Goal: Entertainment & Leisure: Browse casually

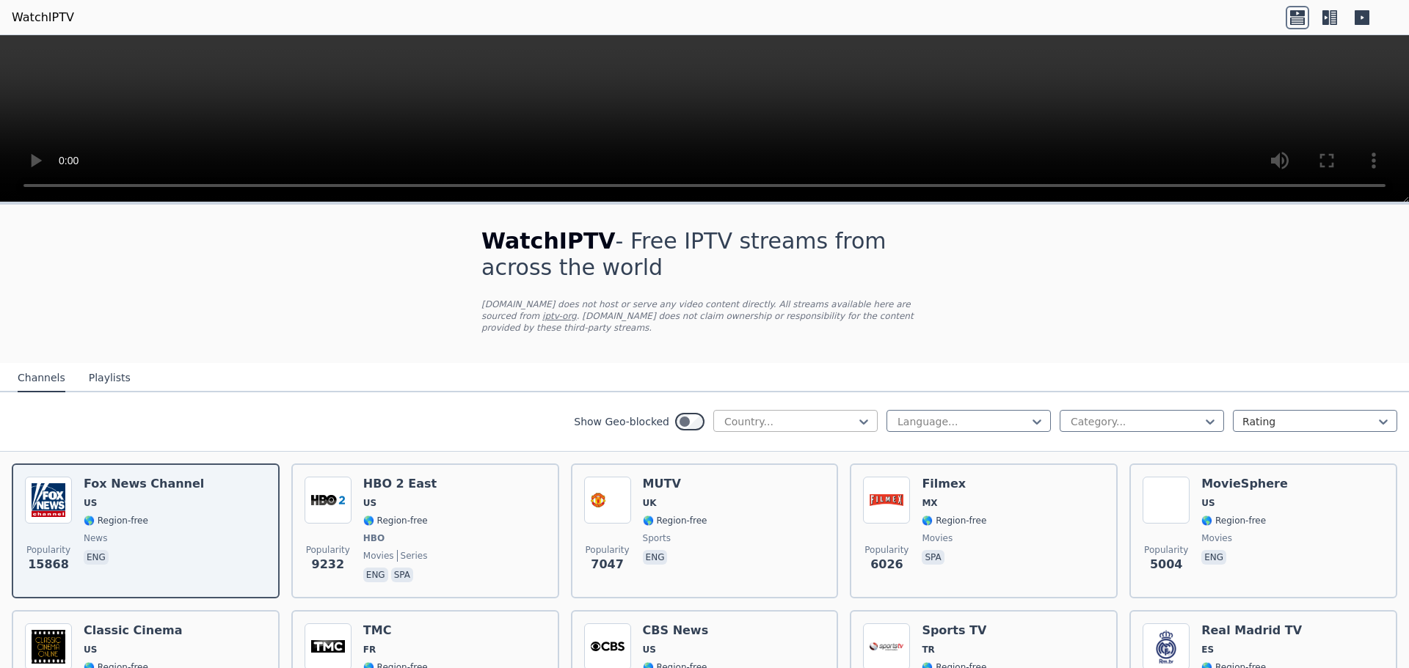
click at [755, 415] on div at bounding box center [790, 422] width 134 height 15
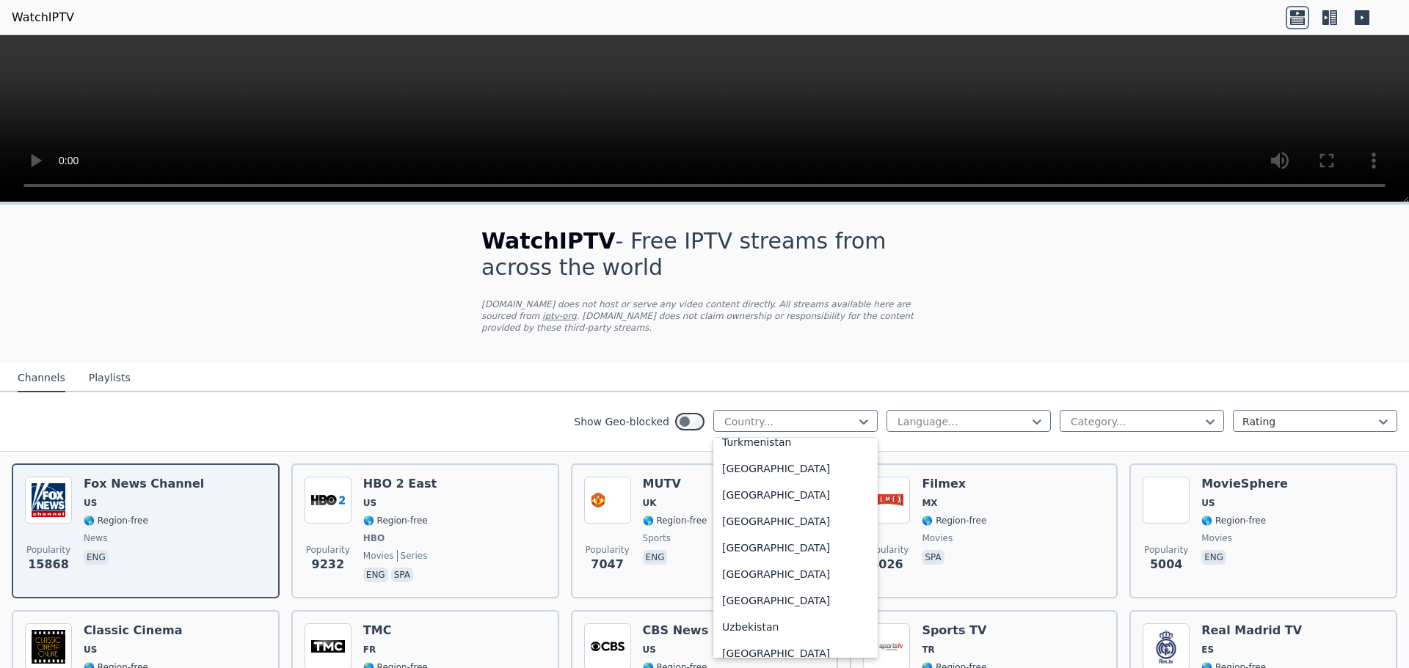
scroll to position [5136, 0]
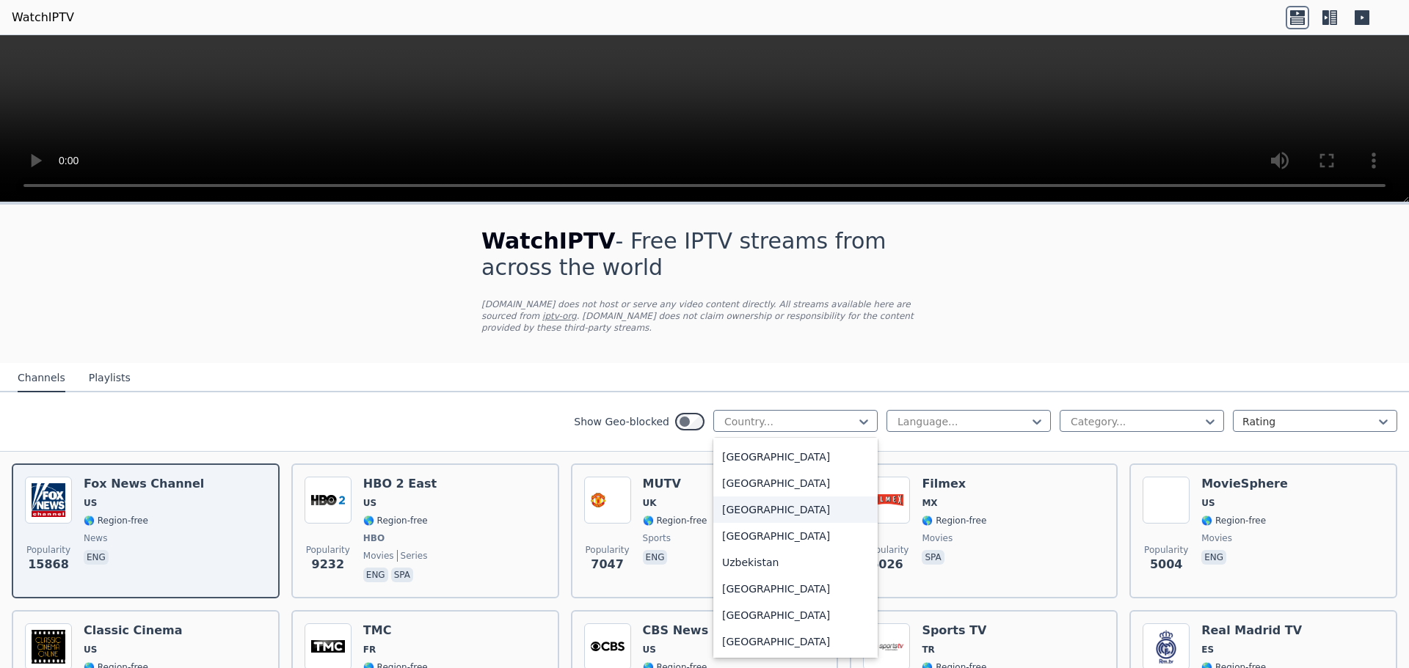
click at [771, 505] on div "[GEOGRAPHIC_DATA]" at bounding box center [795, 510] width 164 height 26
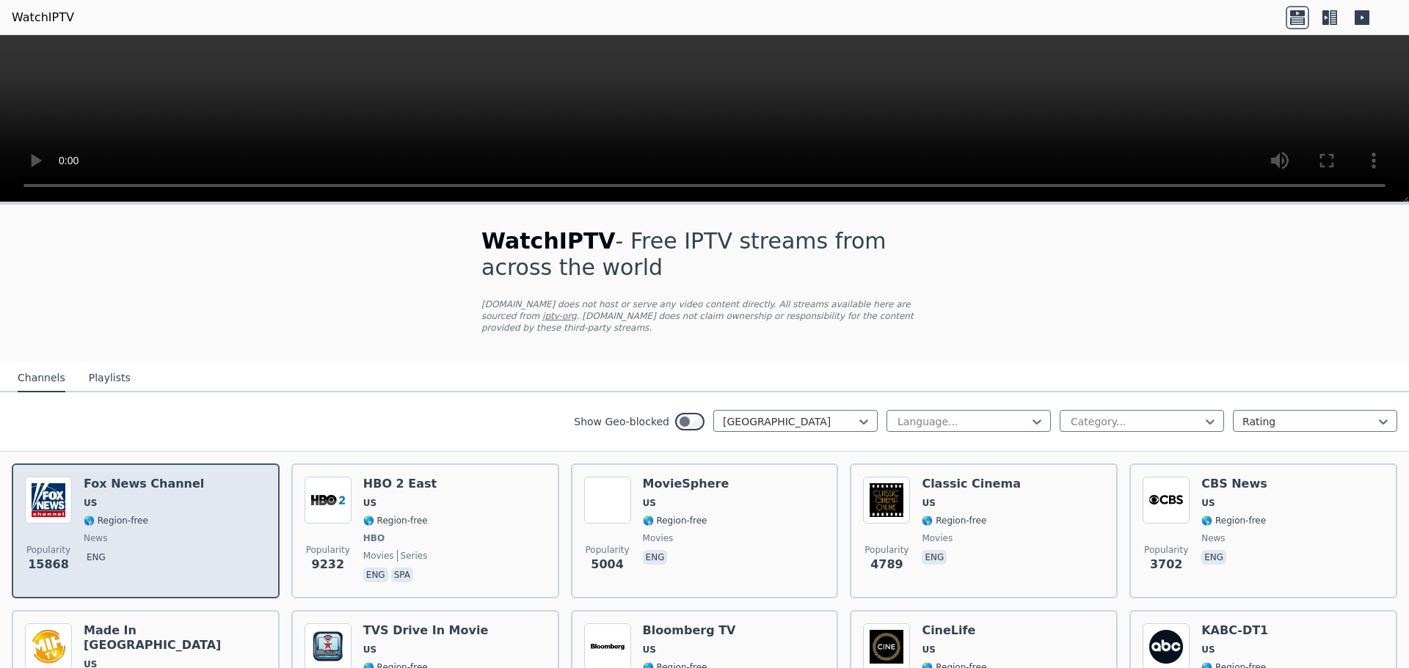
click at [170, 515] on span "🌎 Region-free" at bounding box center [144, 521] width 120 height 12
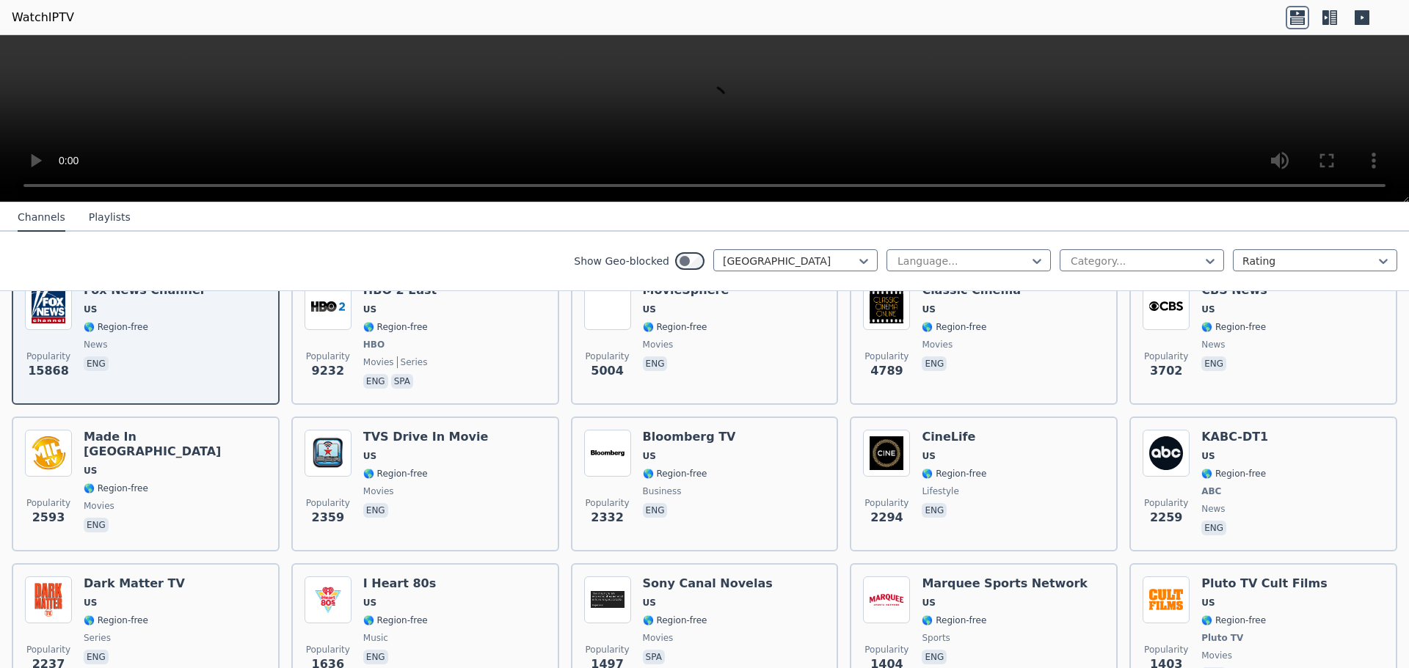
scroll to position [147, 0]
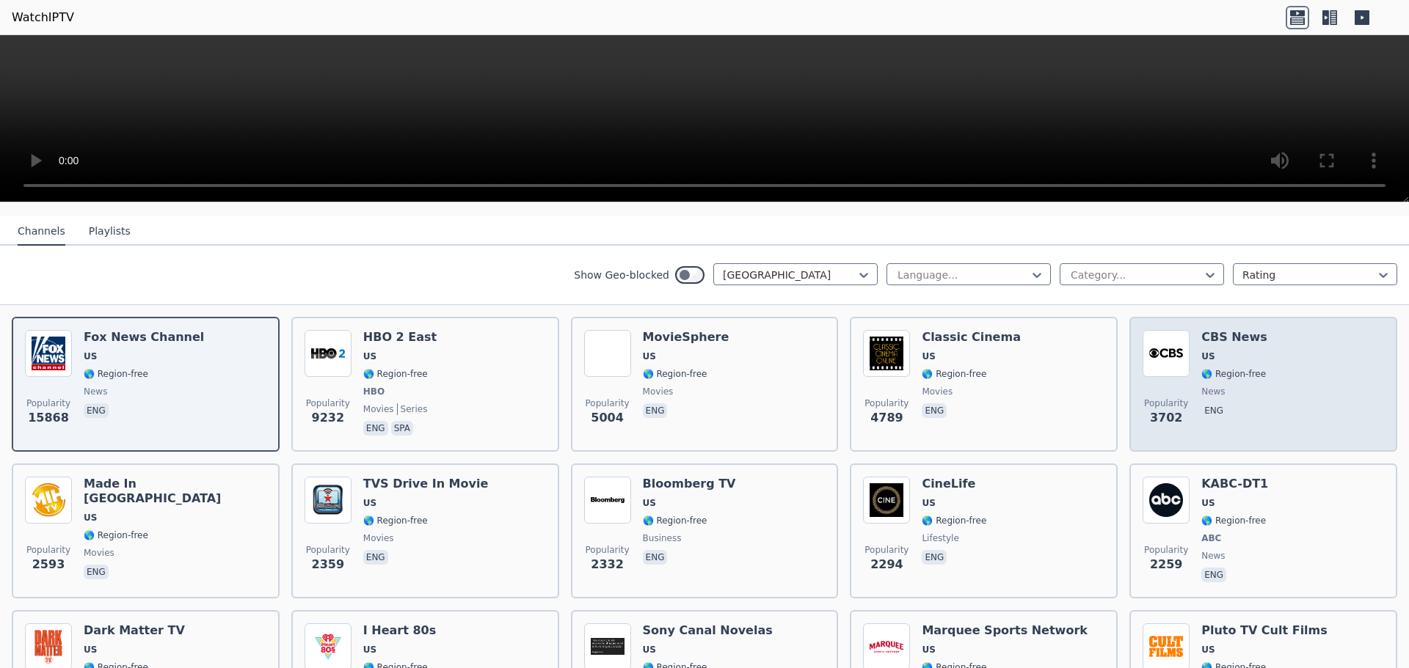
click at [1306, 367] on div "Popularity 3702 CBS News US 🌎 Region-free news eng" at bounding box center [1262, 384] width 241 height 109
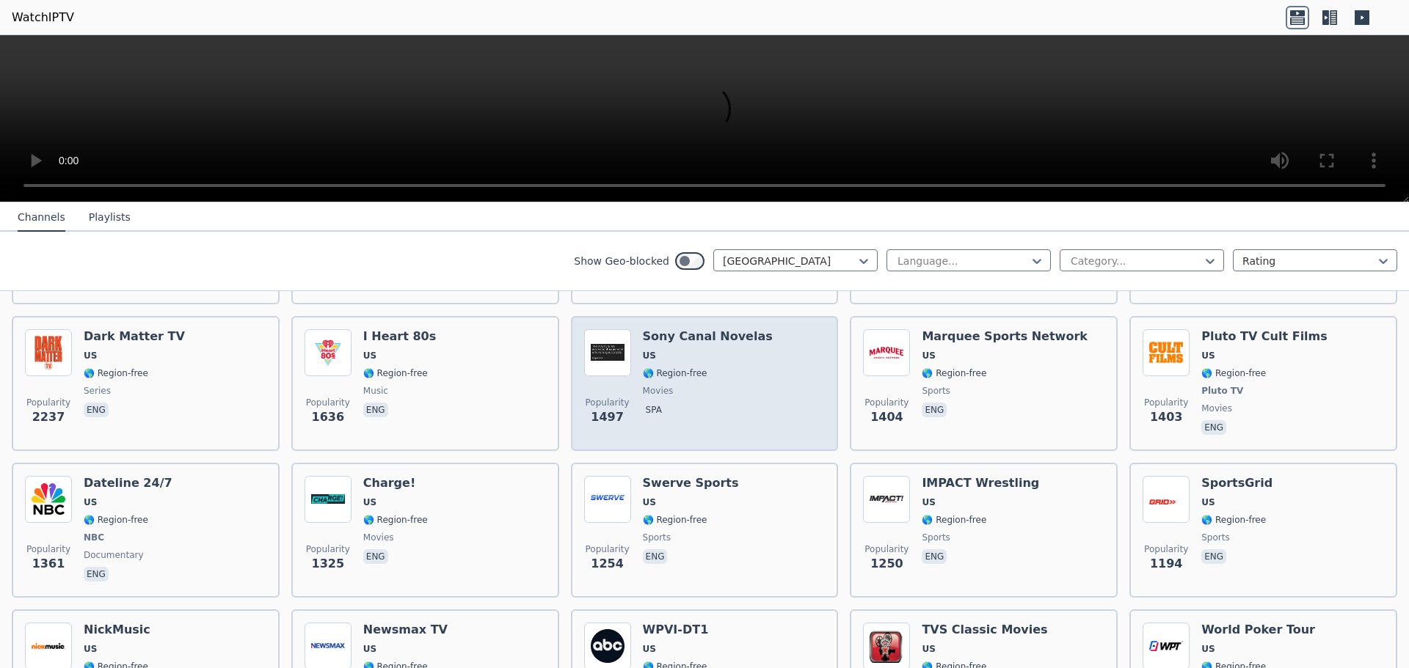
scroll to position [514, 0]
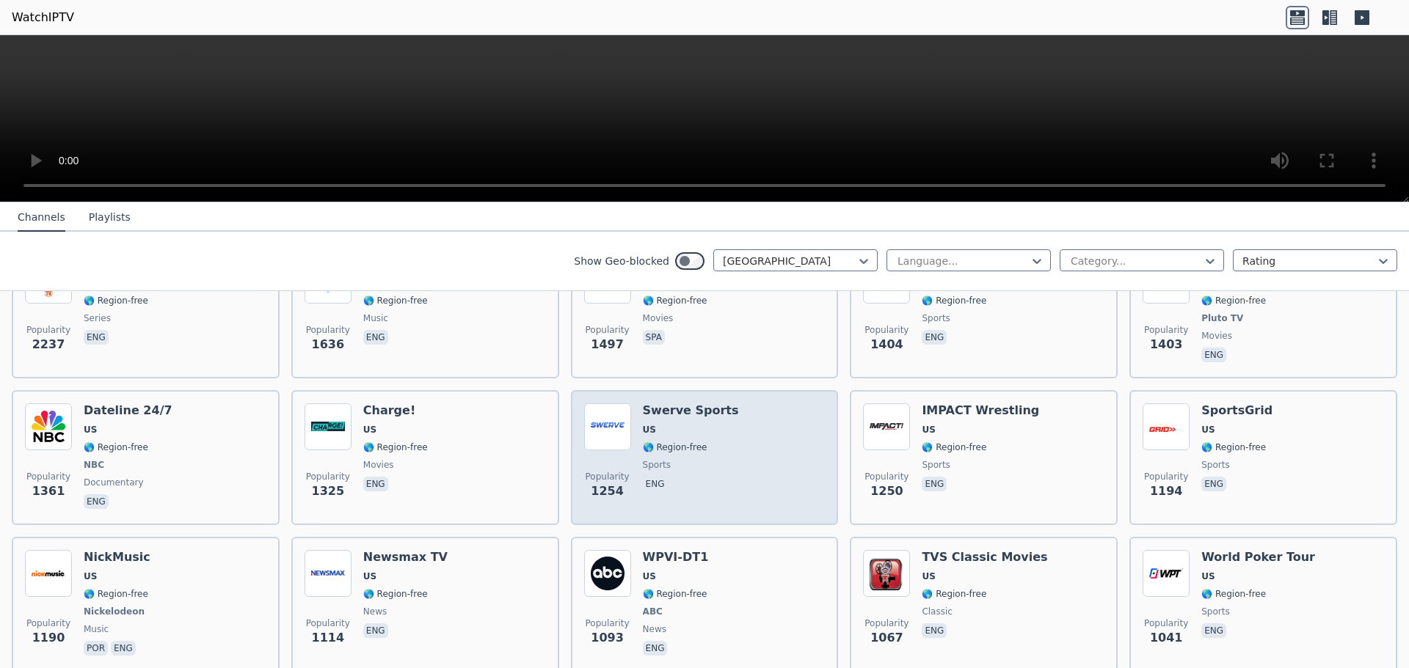
click at [704, 425] on div "Swerve Sports US 🌎 Region-free sports eng" at bounding box center [691, 458] width 96 height 109
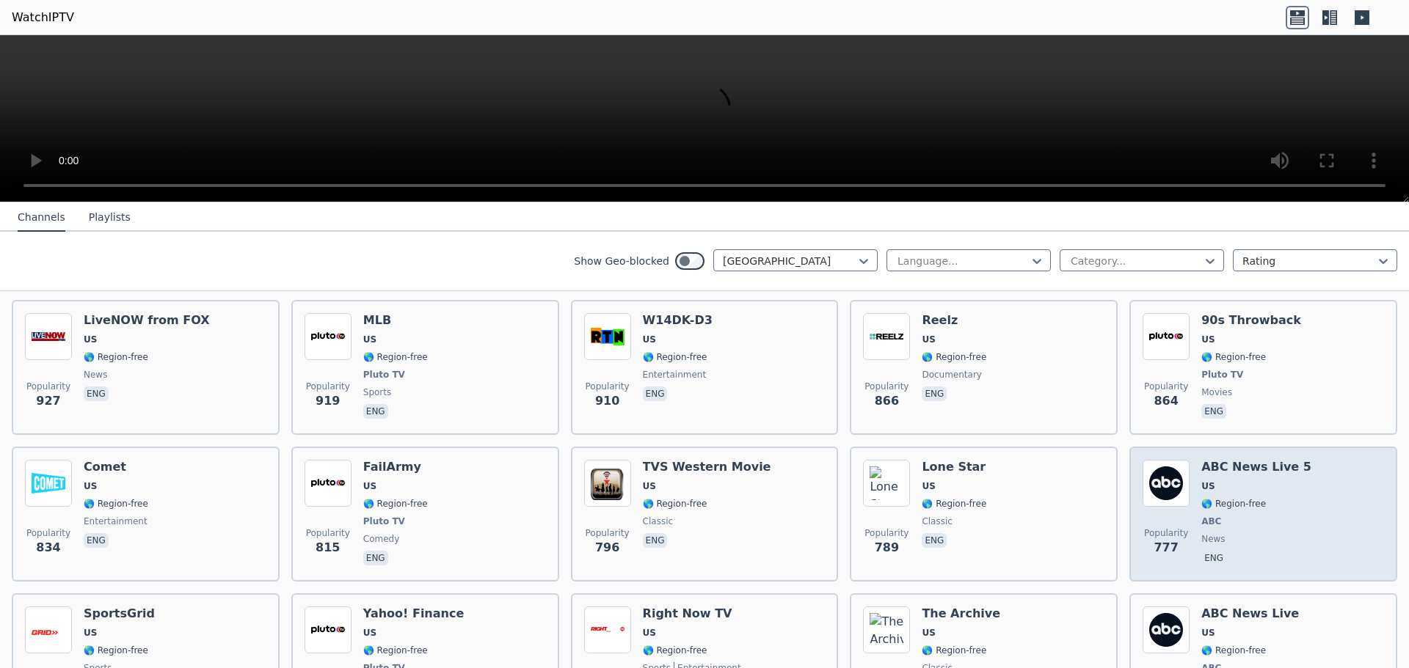
scroll to position [1174, 0]
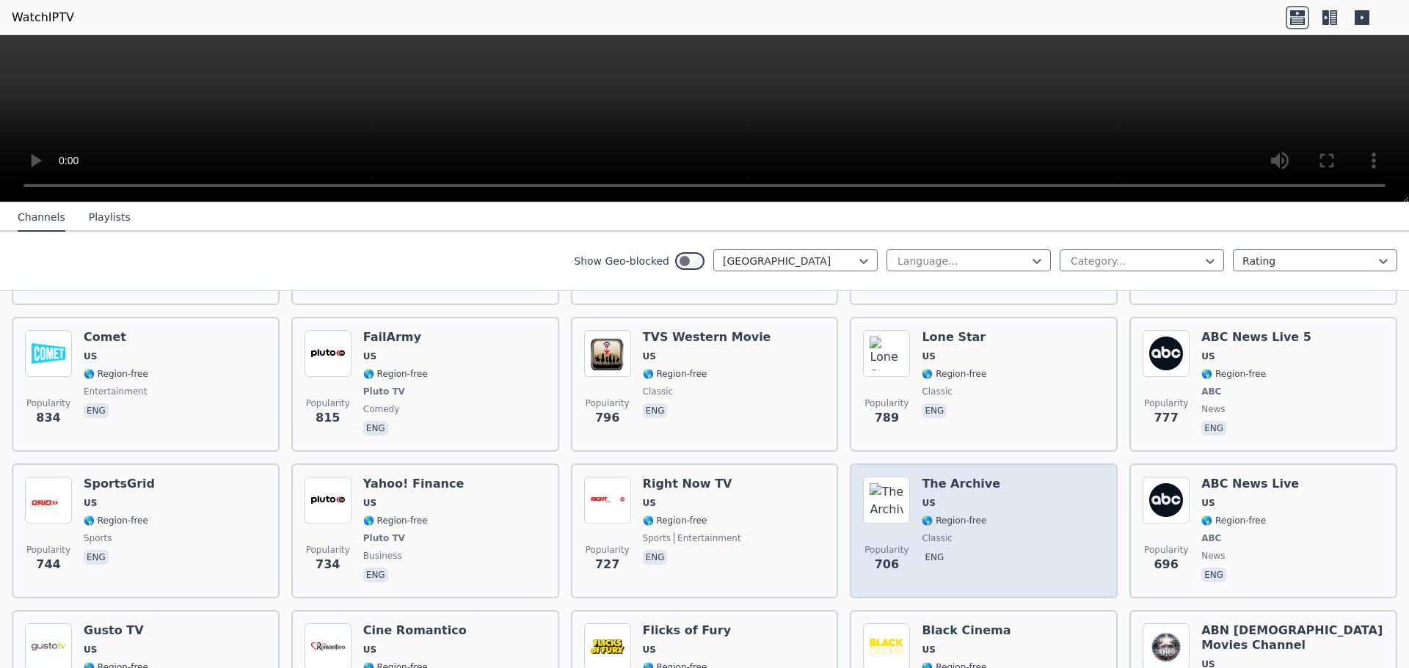
click at [1071, 497] on div "Popularity 706 The Archive US 🌎 Region-free classic eng" at bounding box center [983, 531] width 241 height 109
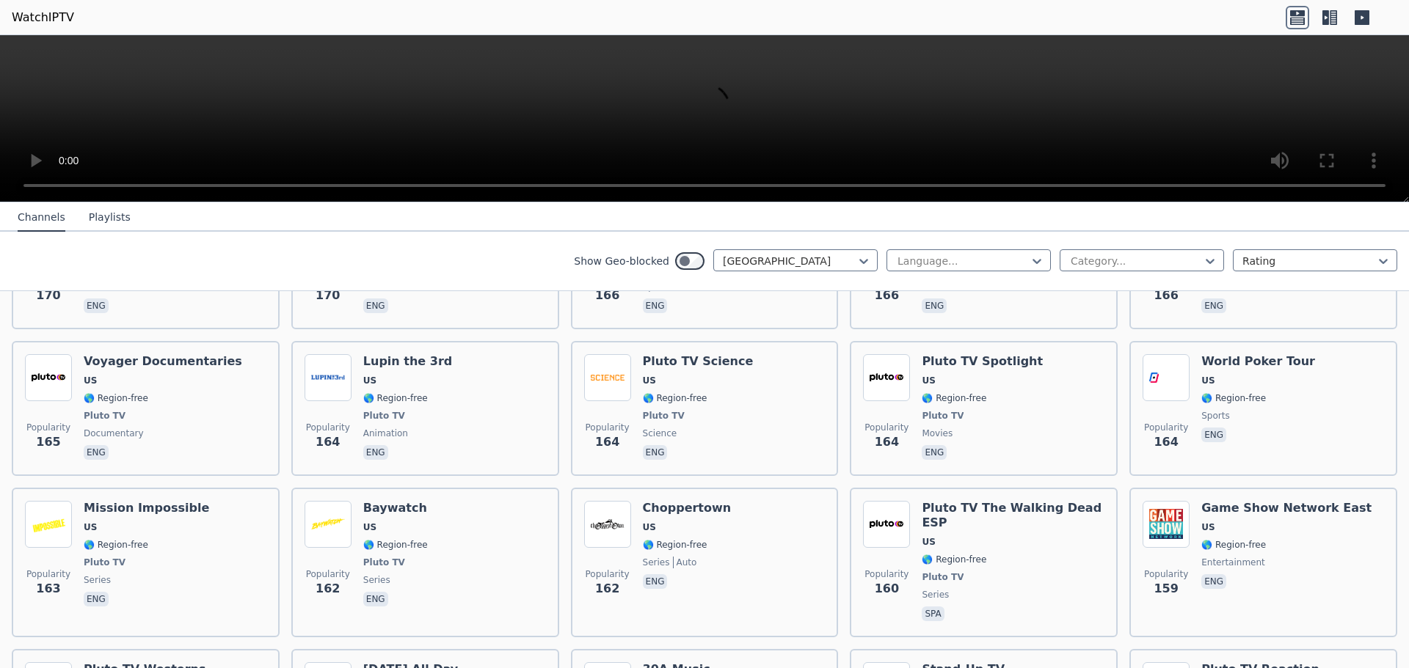
scroll to position [4623, 0]
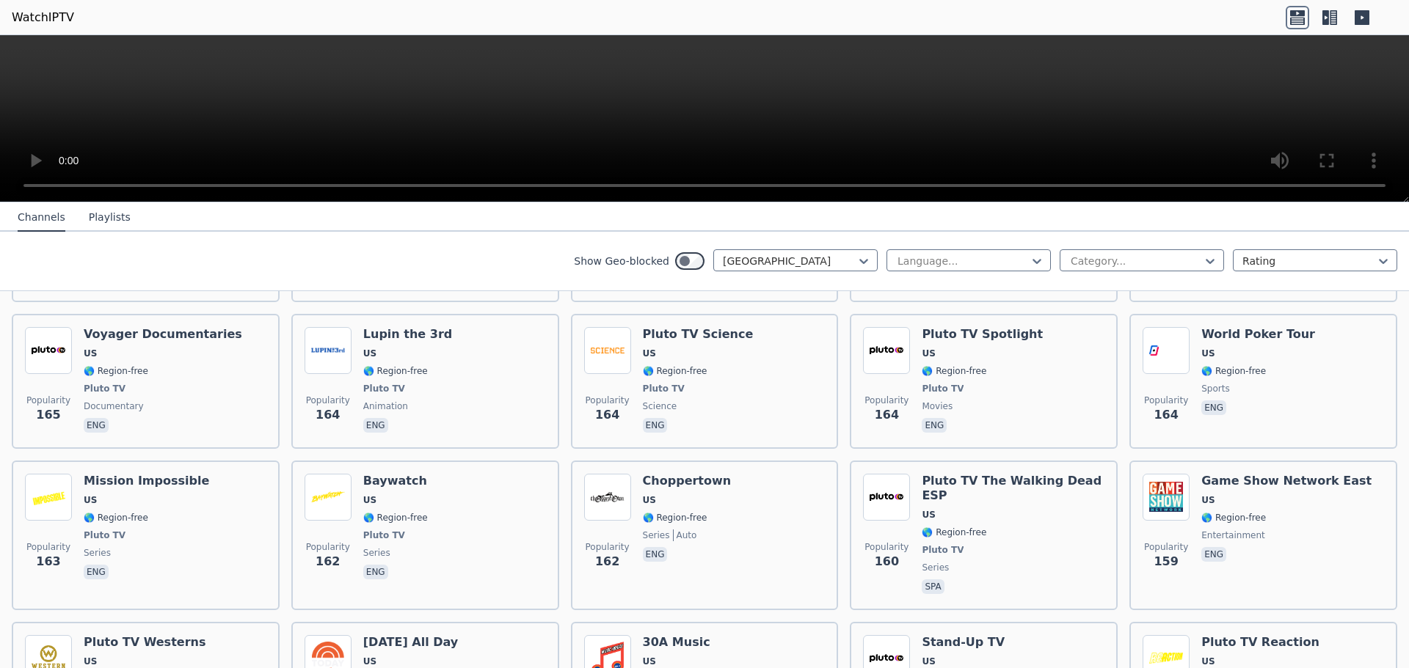
click at [781, 474] on div "Popularity 162 [GEOGRAPHIC_DATA] [GEOGRAPHIC_DATA] 🌎 Region-free series auto eng" at bounding box center [704, 535] width 241 height 123
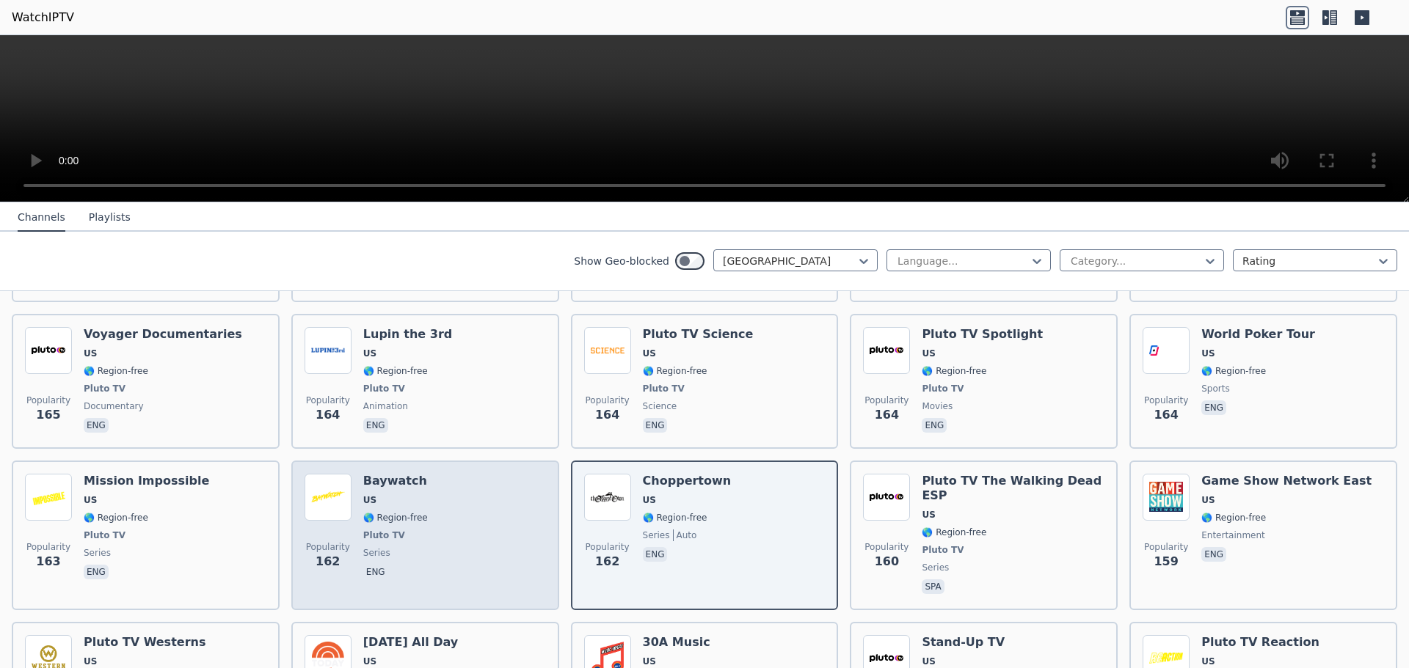
click at [497, 474] on div "Popularity 162 Baywatch US 🌎 Region-free Pluto TV series eng" at bounding box center [425, 535] width 241 height 123
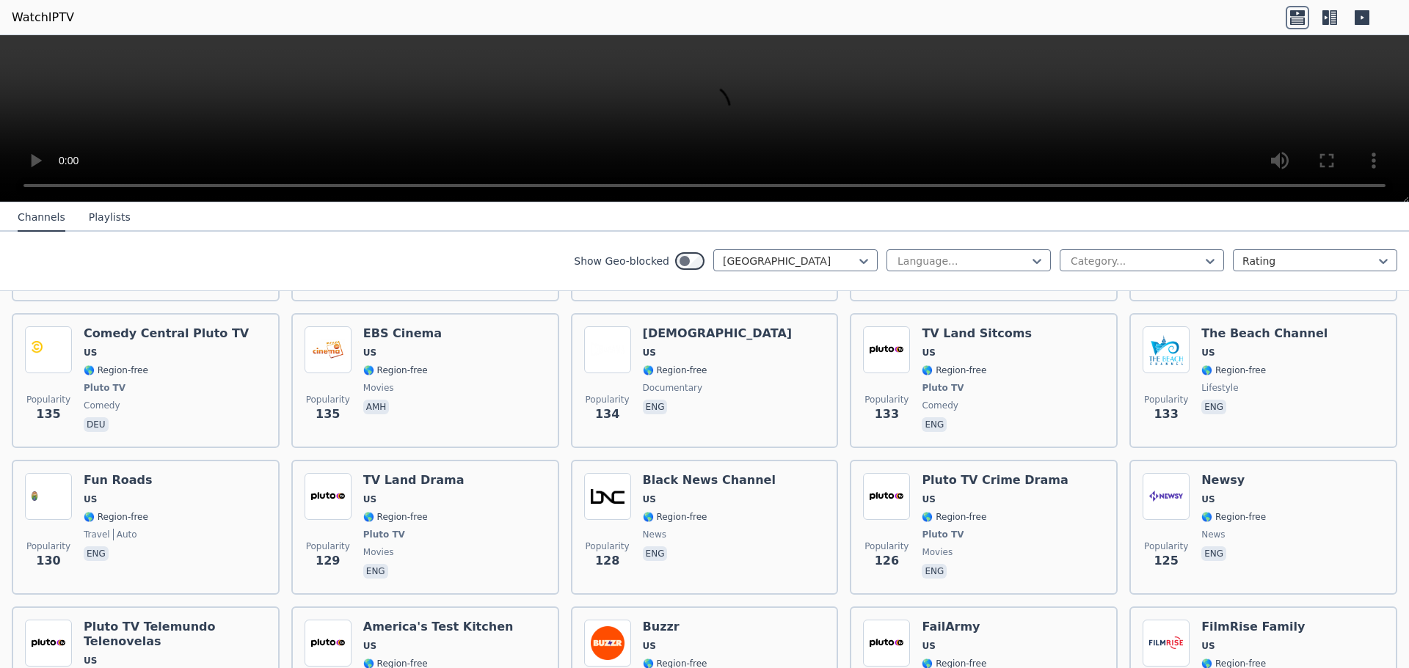
scroll to position [5577, 0]
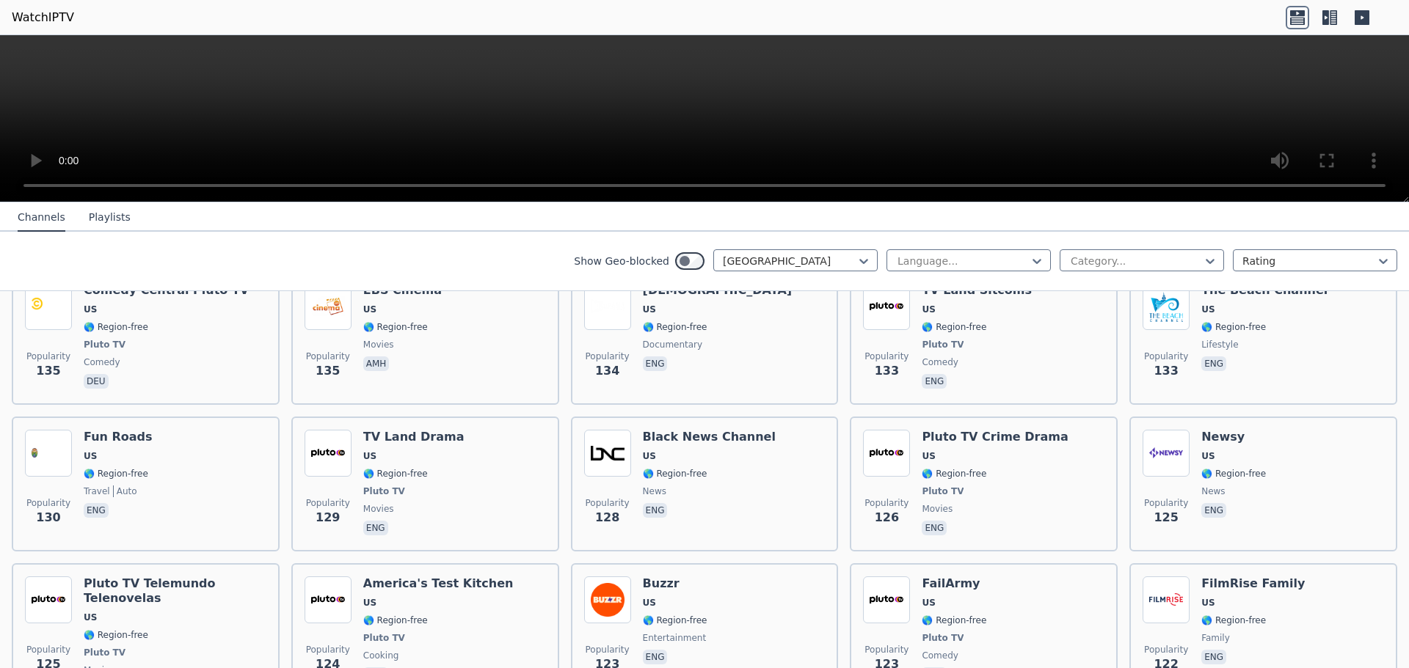
click at [725, 577] on div "Popularity 123 Buzzr US 🌎 Region-free entertainment eng" at bounding box center [704, 638] width 241 height 123
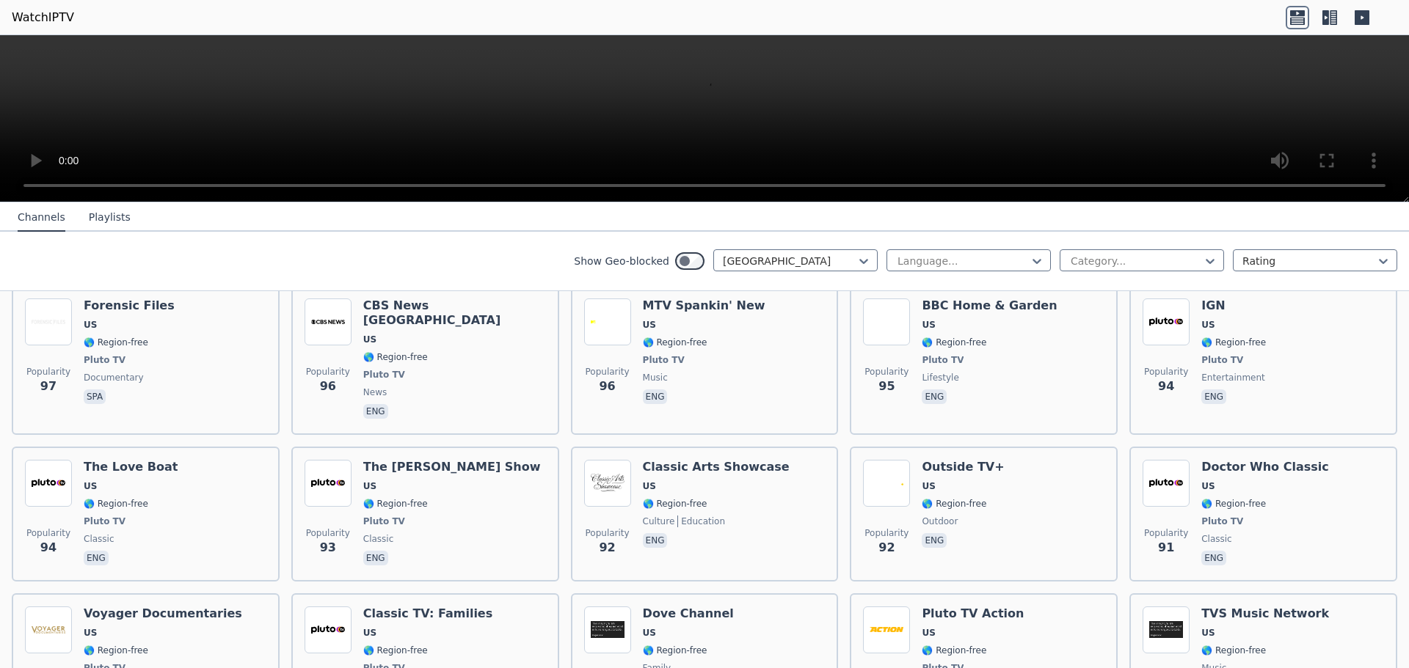
scroll to position [7168, 0]
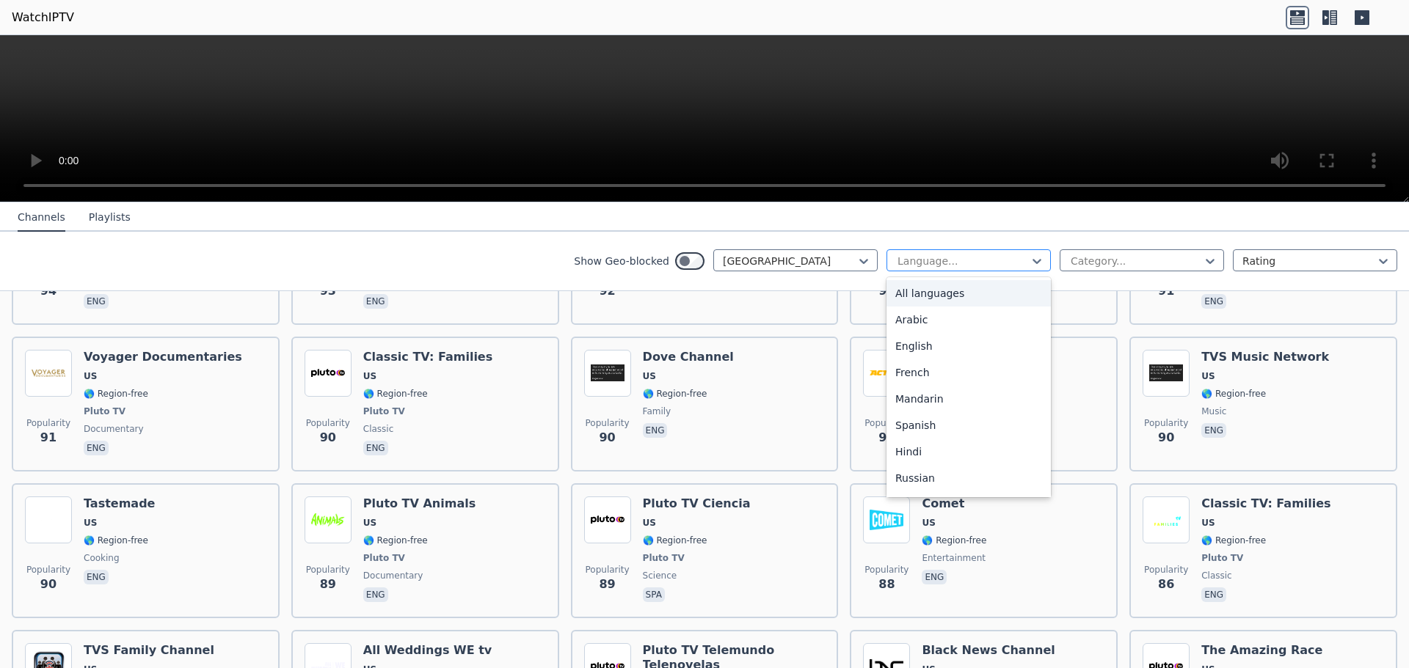
click at [974, 258] on div at bounding box center [963, 261] width 134 height 15
click at [1096, 250] on div "Category..." at bounding box center [1142, 260] width 164 height 22
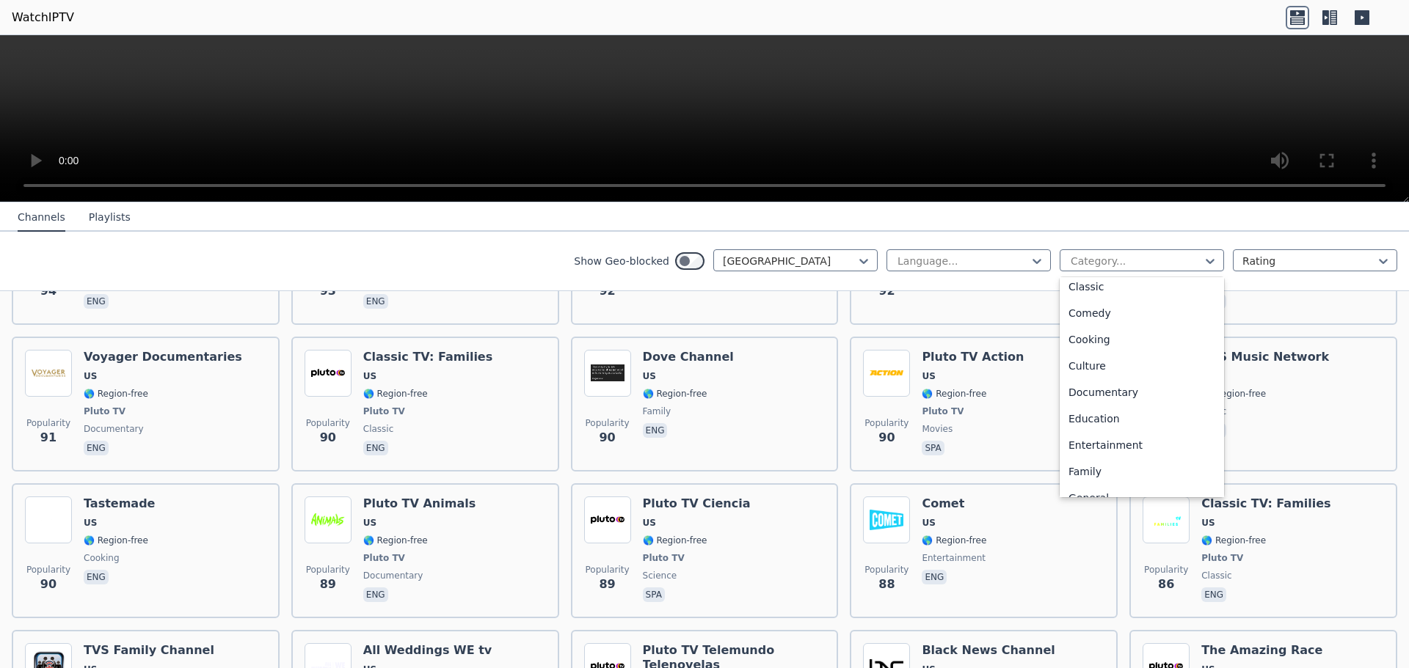
scroll to position [147, 0]
click at [1125, 357] on div "Documentary" at bounding box center [1142, 358] width 164 height 26
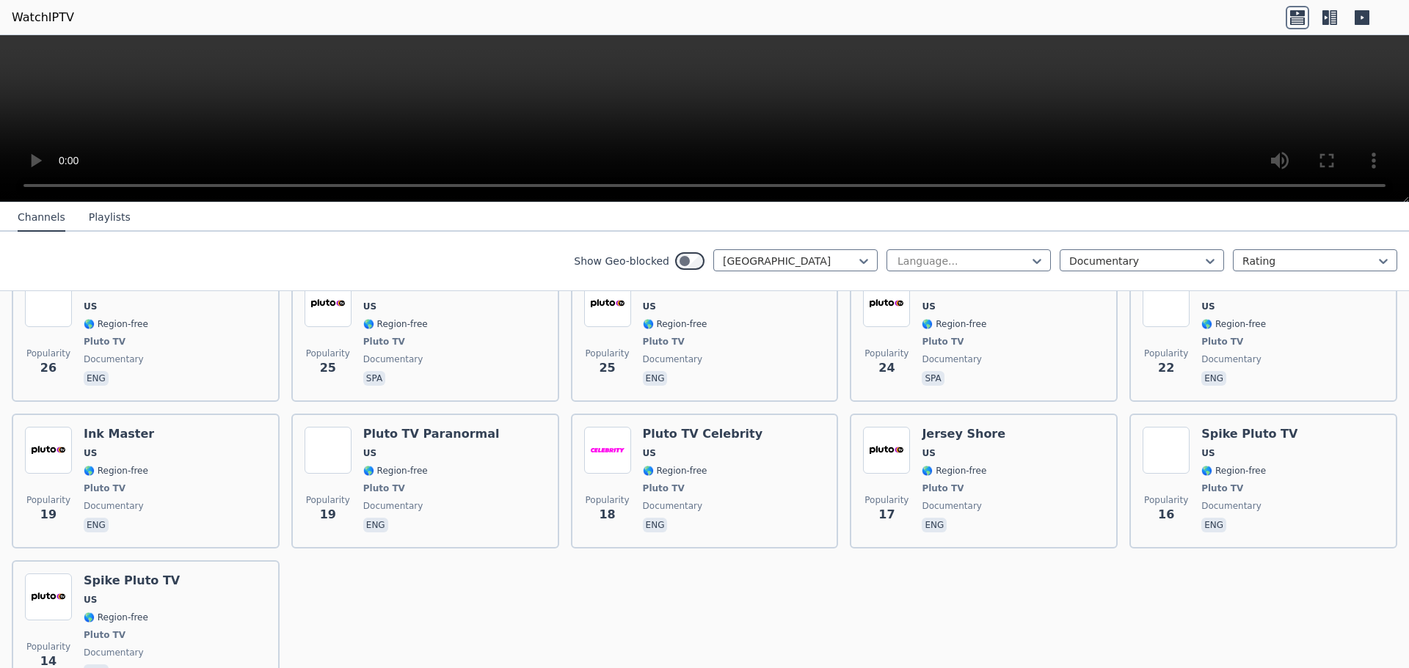
scroll to position [1007, 0]
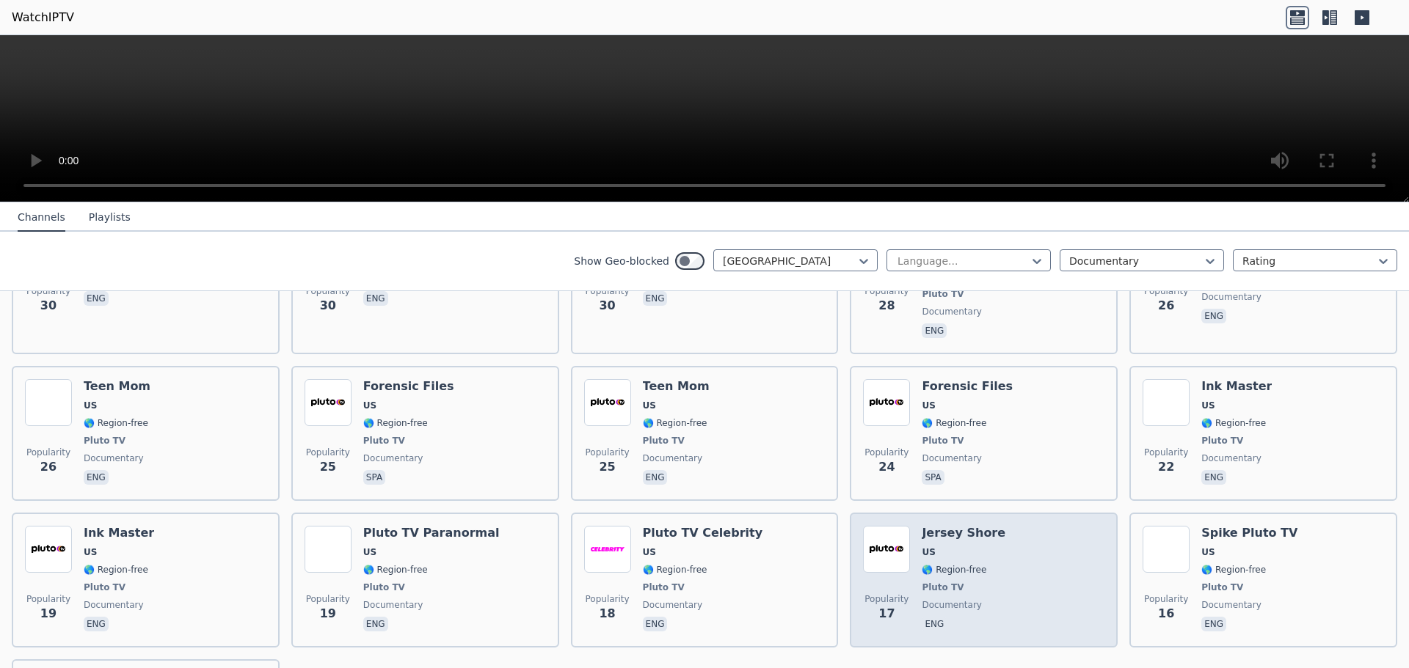
click at [1009, 526] on div "Popularity 17 Jersey Shore US 🌎 Region-free Pluto TV documentary eng" at bounding box center [983, 580] width 241 height 109
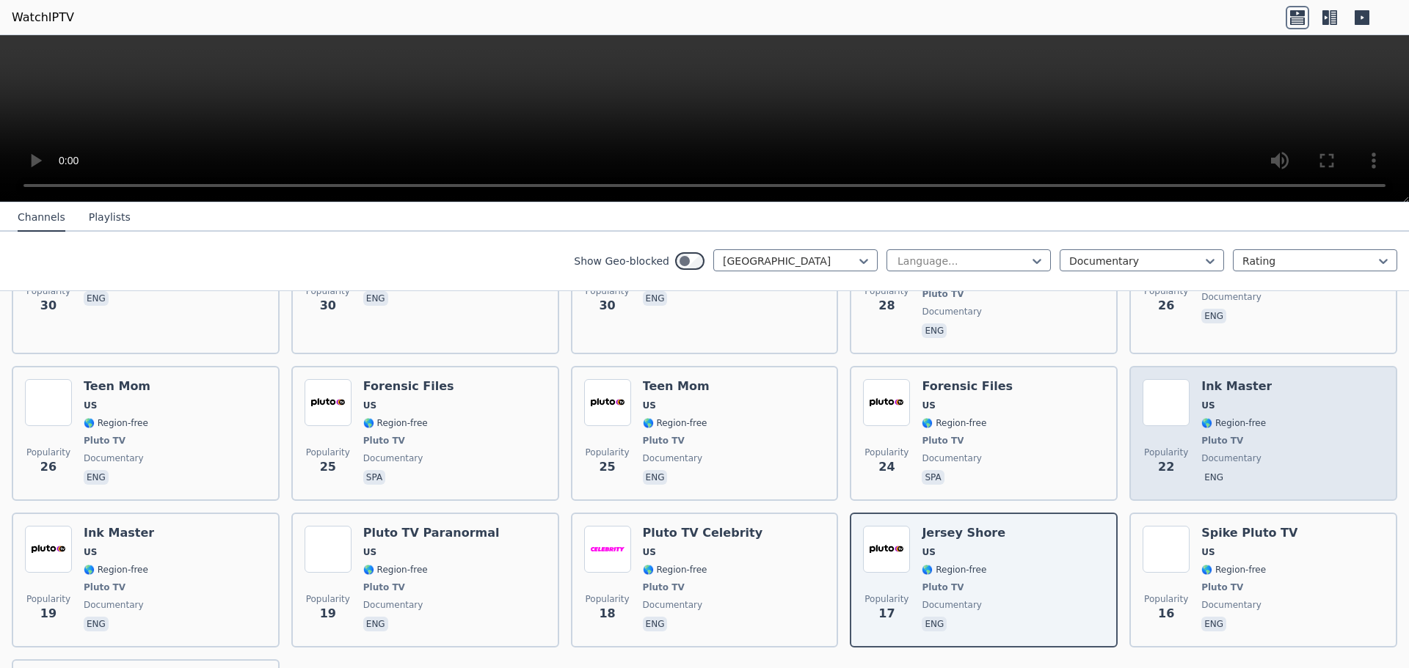
click at [1313, 379] on div "Popularity 22 Ink Master US 🌎 Region-free Pluto TV documentary eng" at bounding box center [1262, 433] width 241 height 109
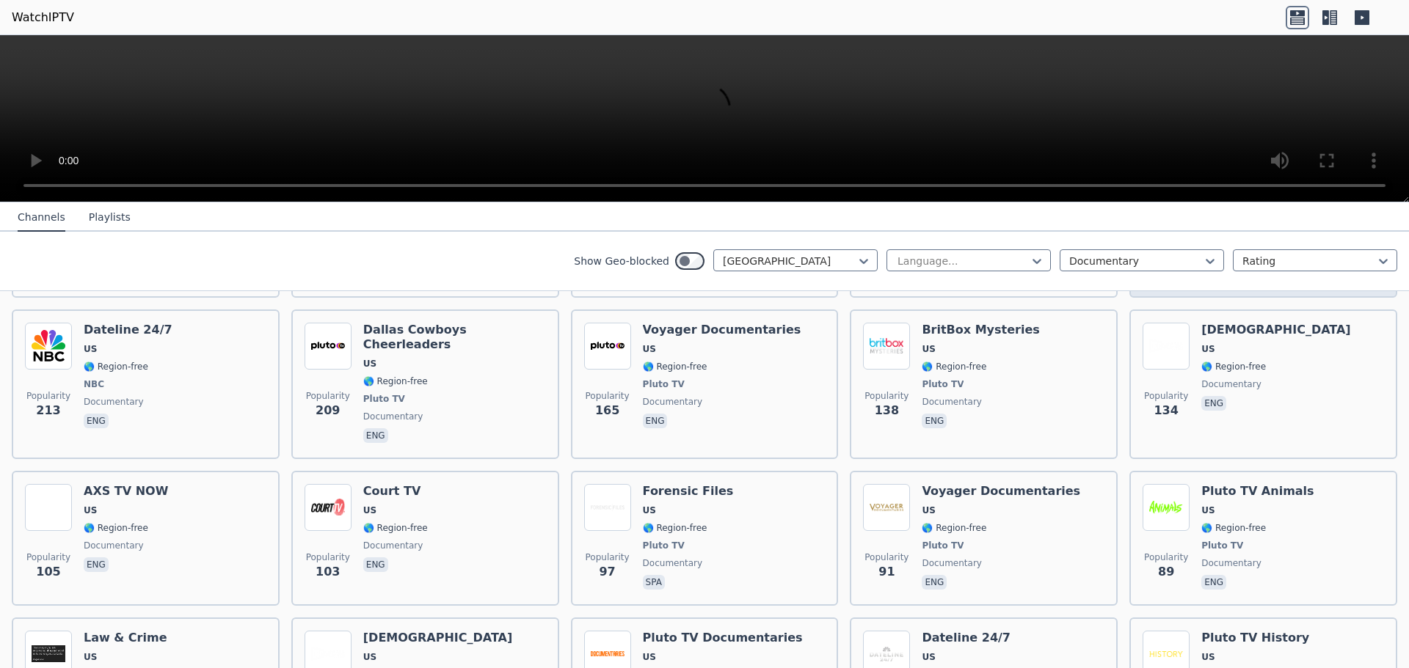
scroll to position [0, 0]
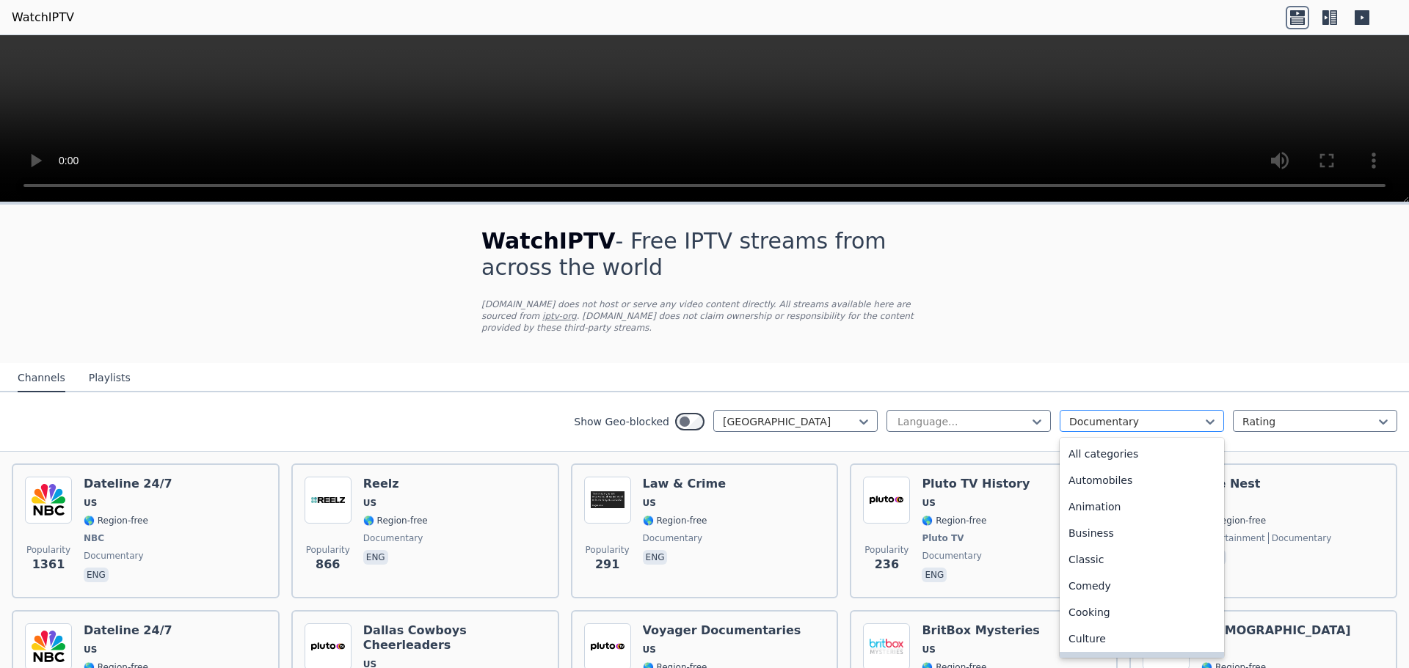
click at [1167, 415] on div at bounding box center [1136, 422] width 134 height 15
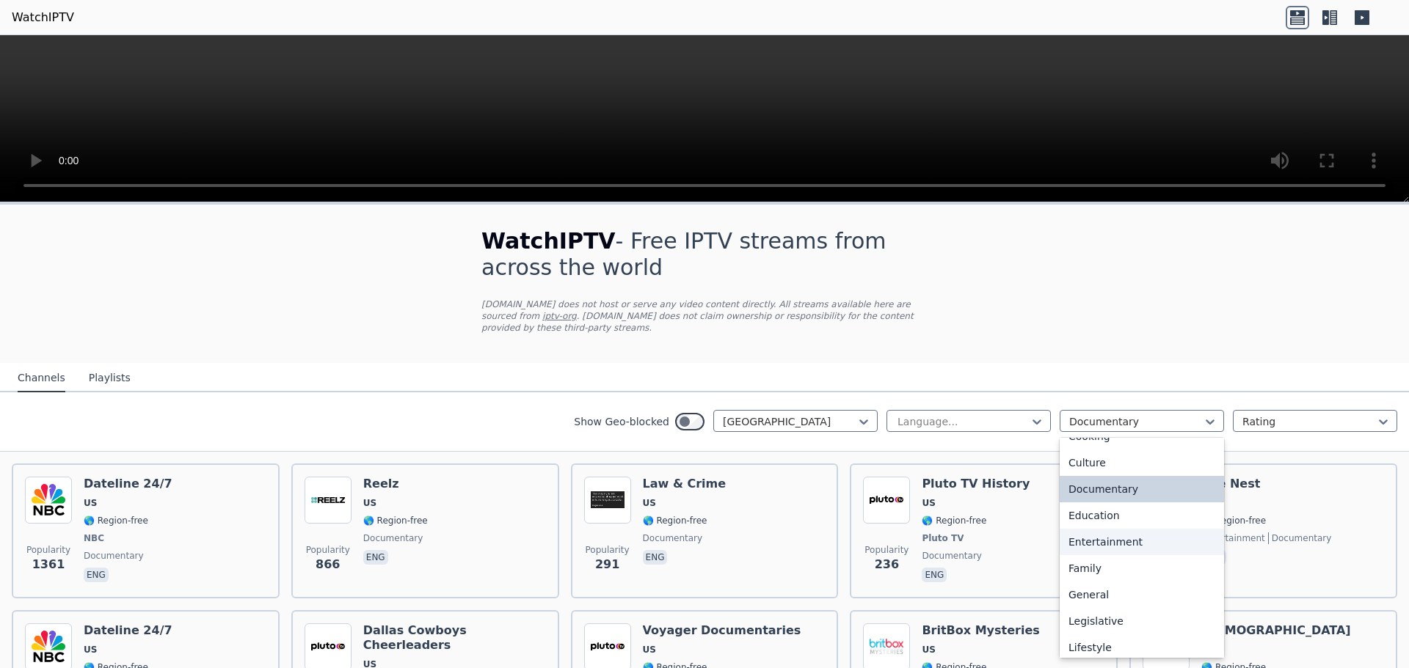
drag, startPoint x: 1112, startPoint y: 525, endPoint x: 1128, endPoint y: 471, distance: 56.6
click at [1111, 529] on div "Entertainment" at bounding box center [1142, 542] width 164 height 26
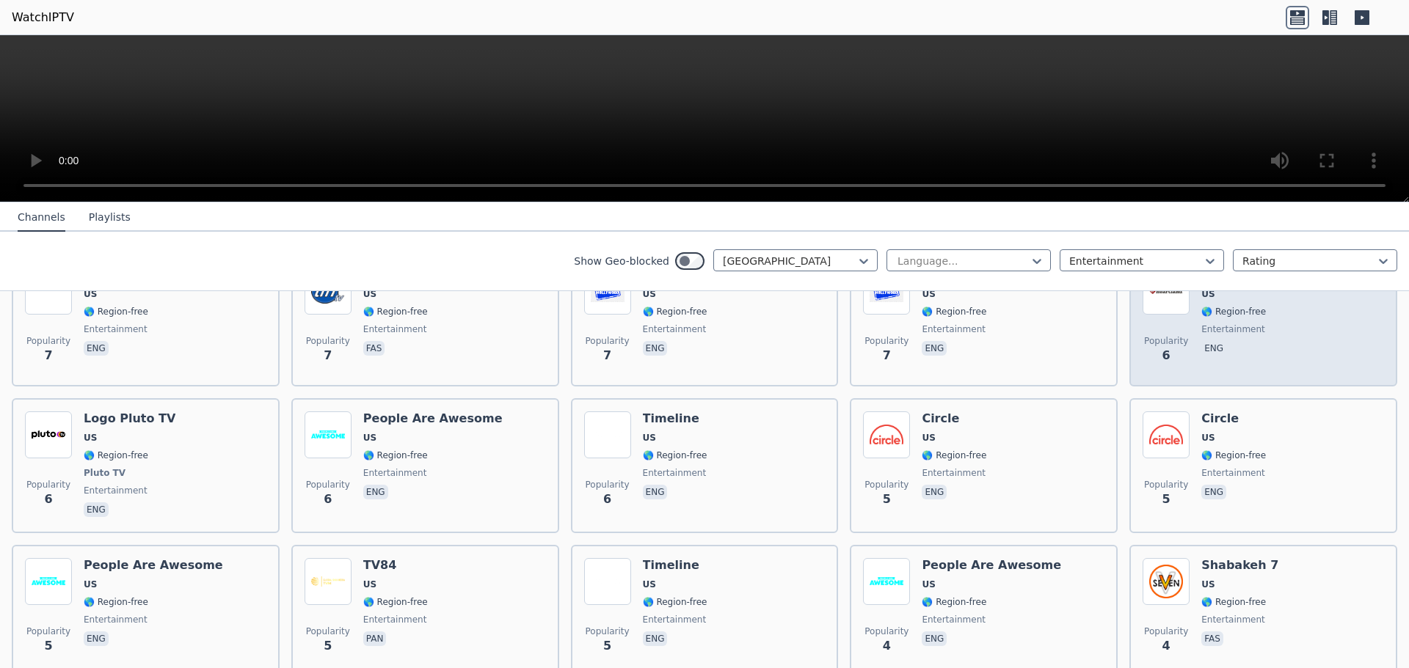
scroll to position [3229, 0]
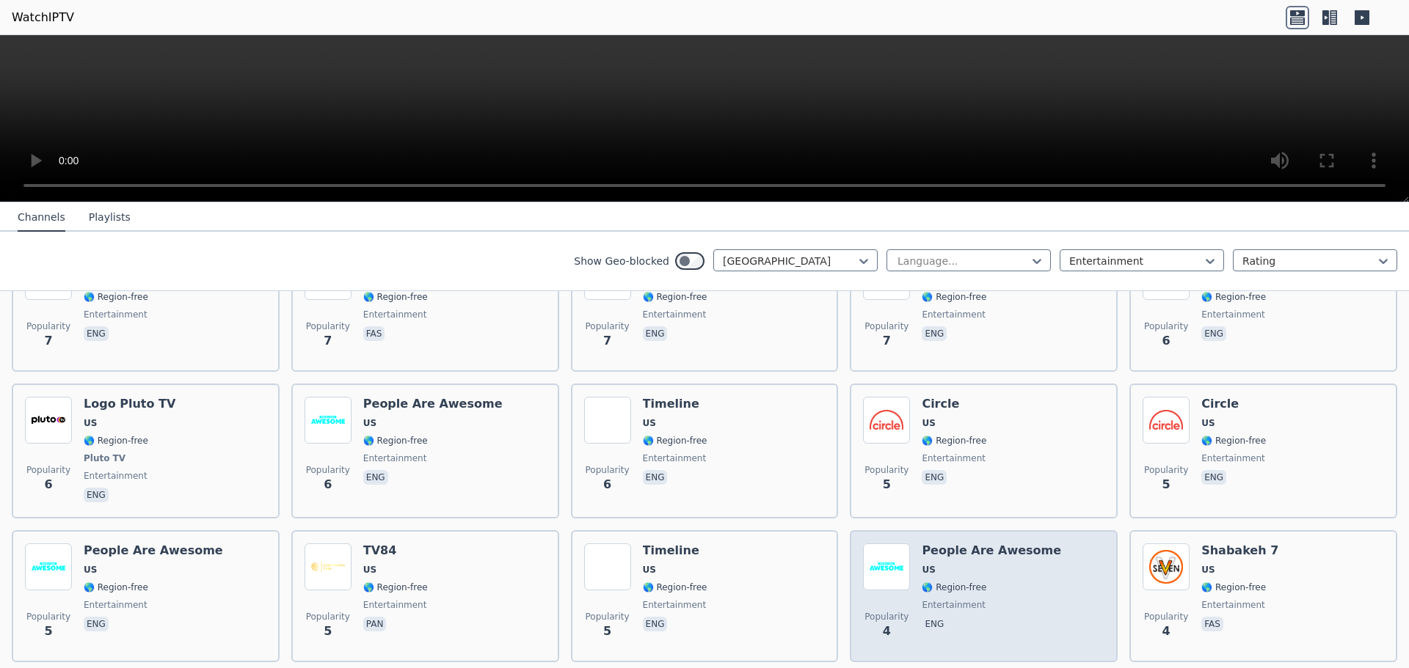
click at [1063, 544] on div "Popularity 4 People Are Awesome US 🌎 Region-free entertainment eng" at bounding box center [983, 597] width 241 height 106
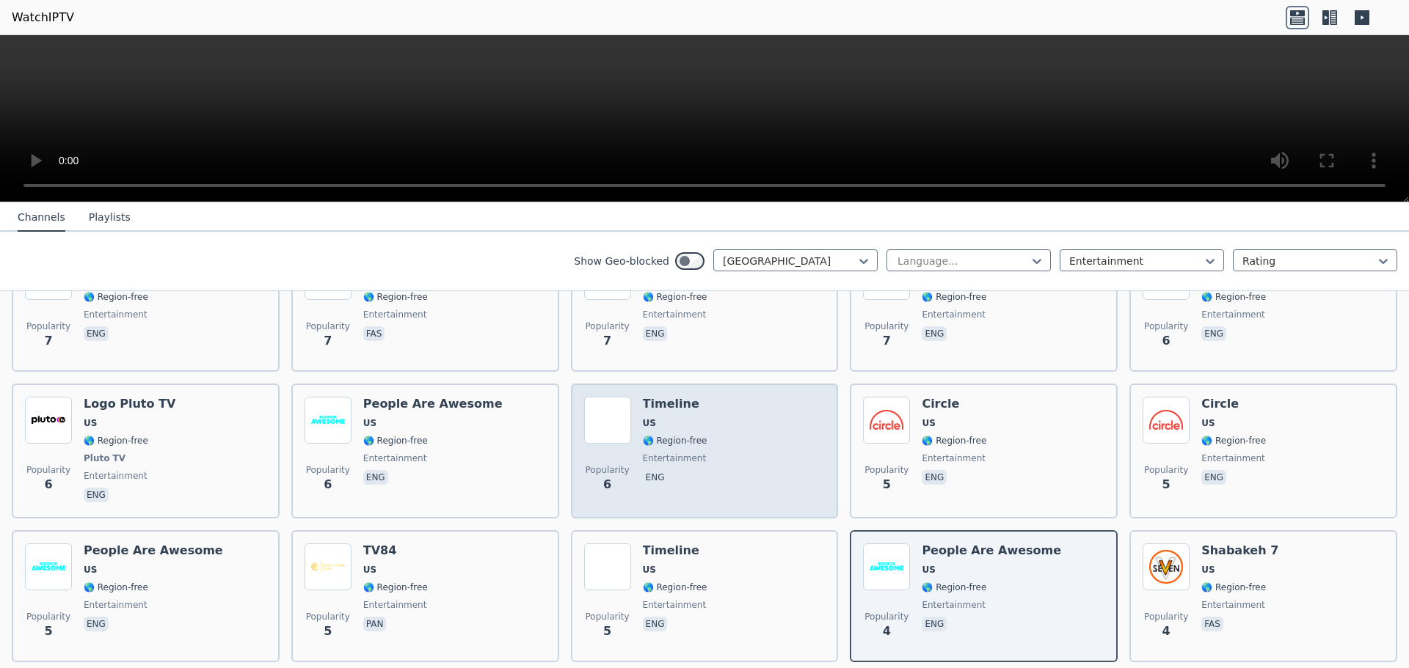
click at [772, 397] on div "Popularity 6 Timeline US 🌎 Region-free entertainment eng" at bounding box center [704, 451] width 241 height 109
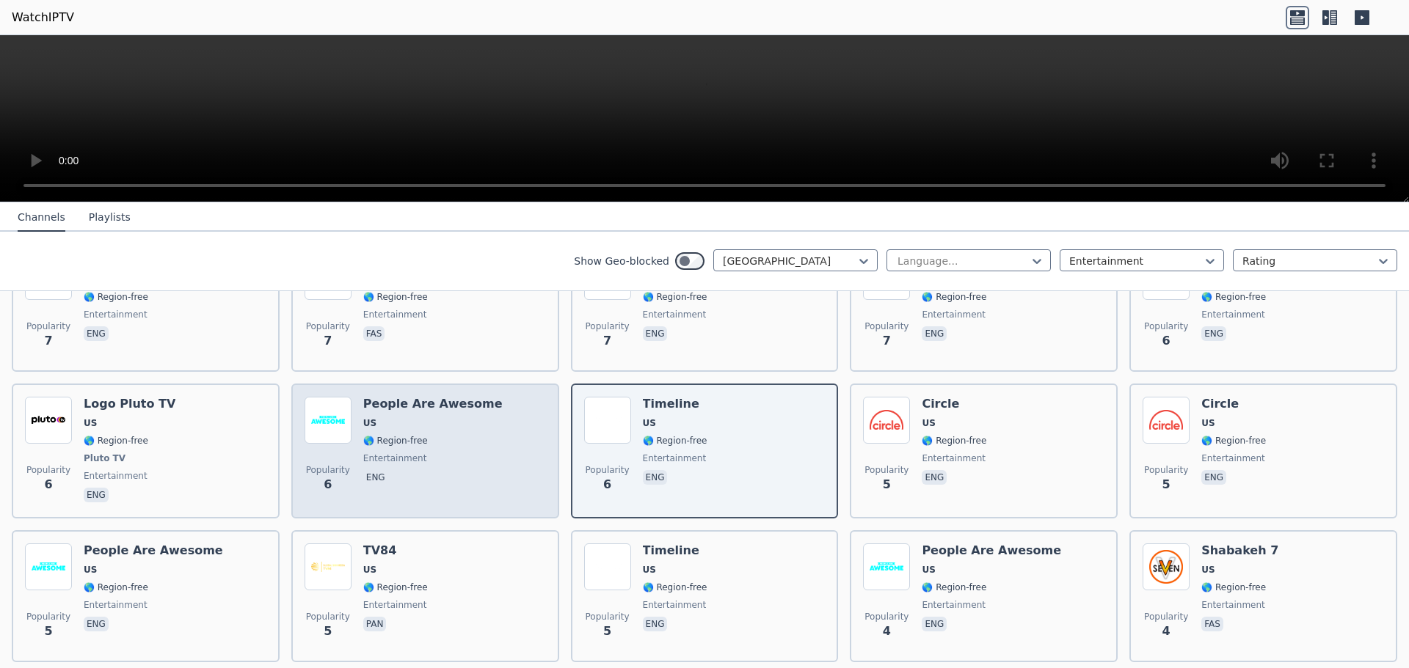
scroll to position [2789, 0]
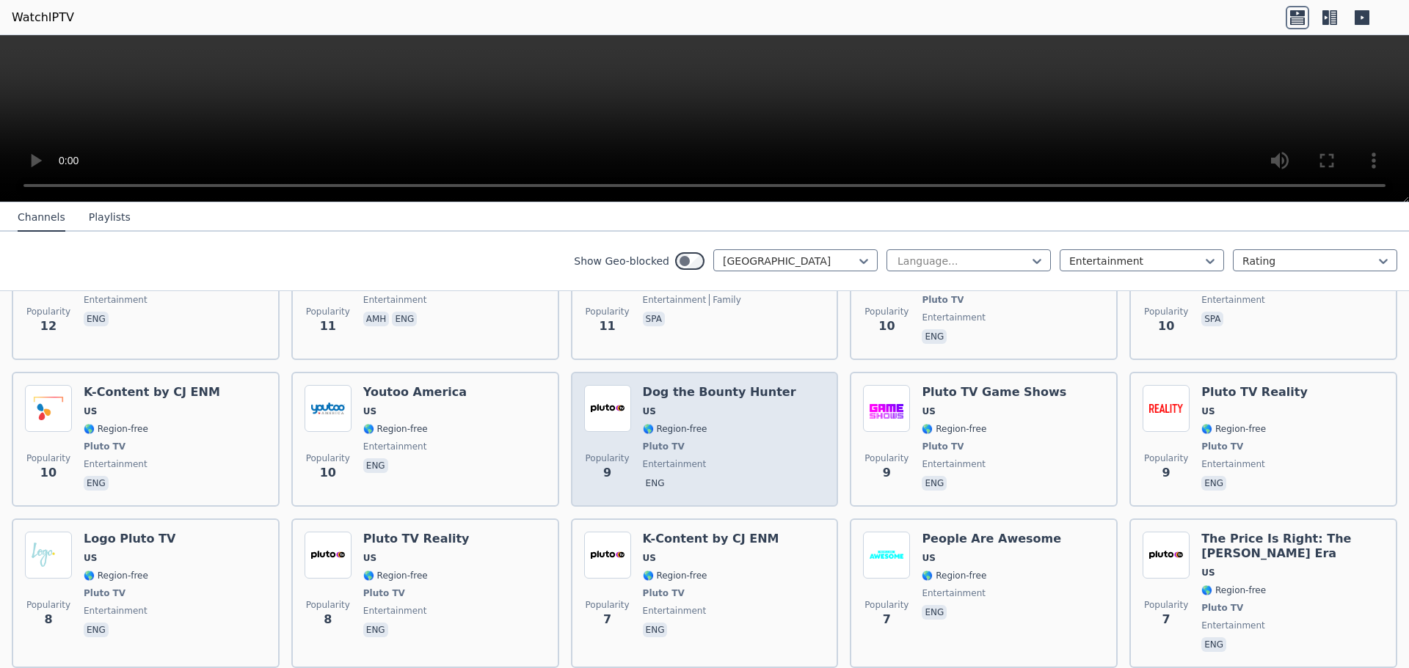
click at [798, 395] on div "Popularity 9 Dog the Bounty Hunter US 🌎 Region-free Pluto TV entertainment eng" at bounding box center [704, 439] width 241 height 109
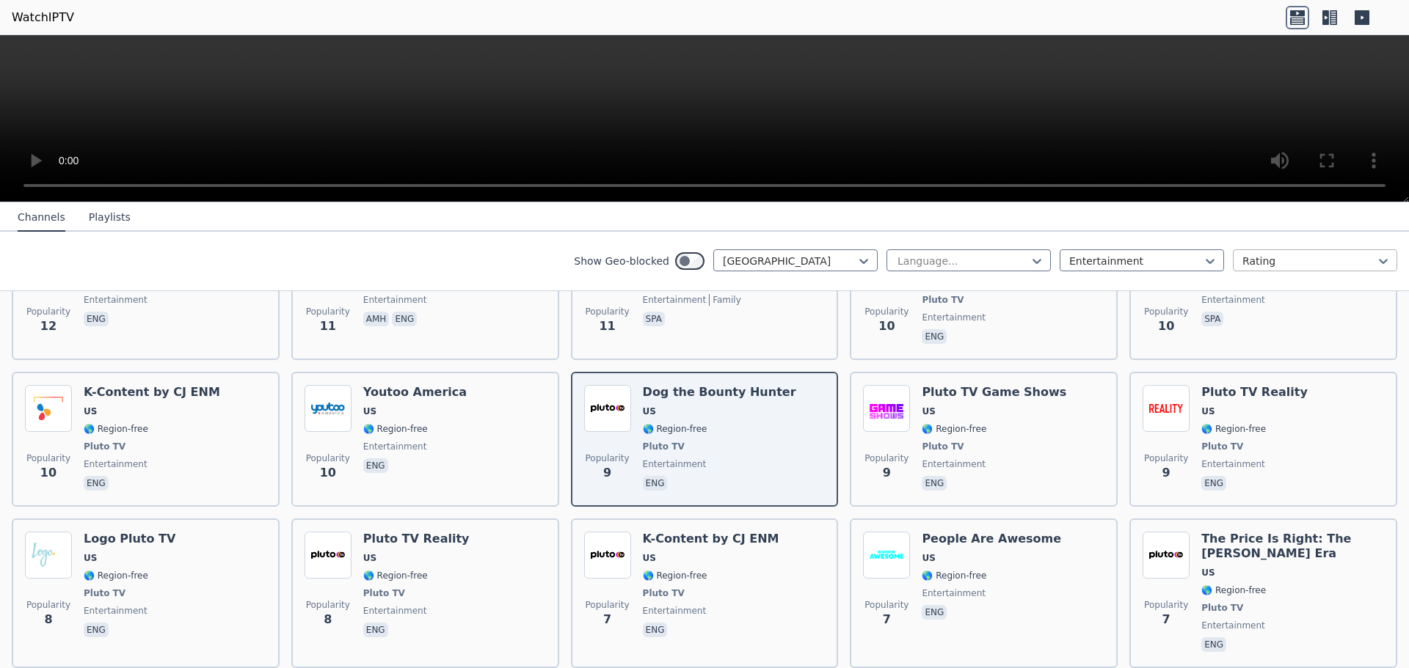
click at [1265, 252] on div "Rating" at bounding box center [1315, 260] width 164 height 22
click at [1266, 255] on div "Rating" at bounding box center [1315, 260] width 164 height 22
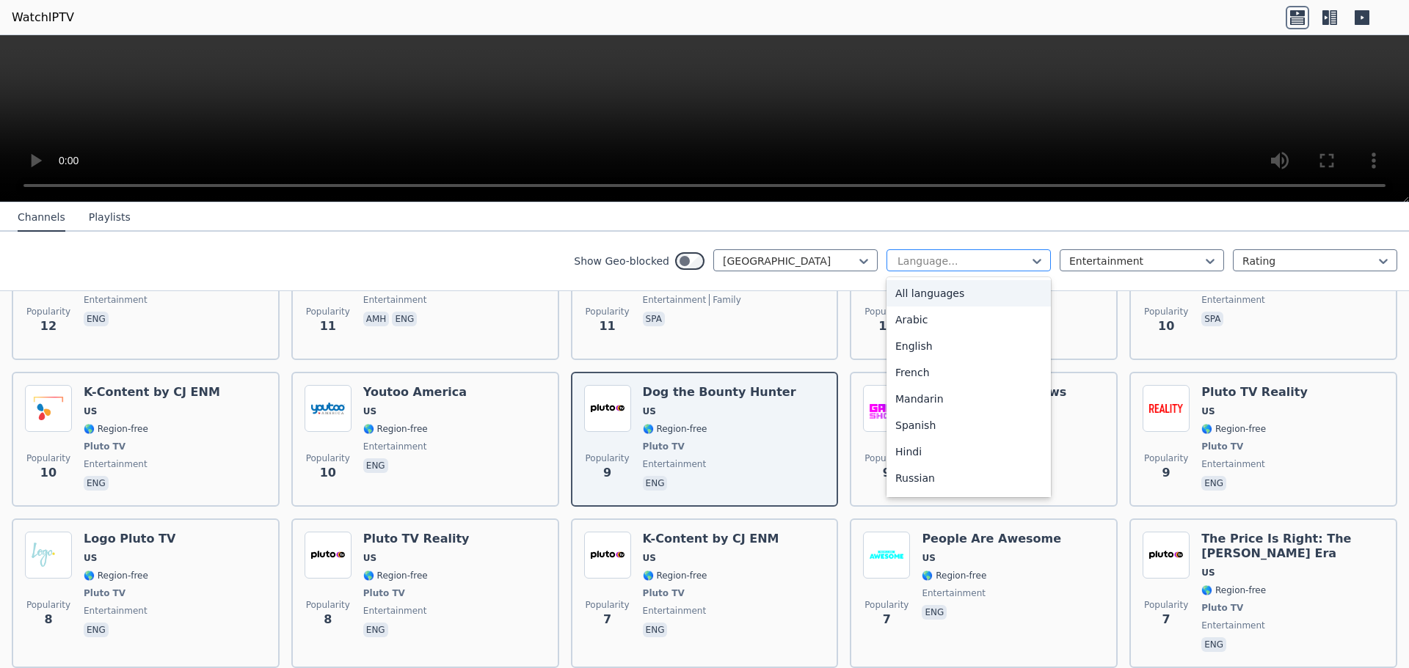
click at [980, 262] on div at bounding box center [963, 261] width 134 height 15
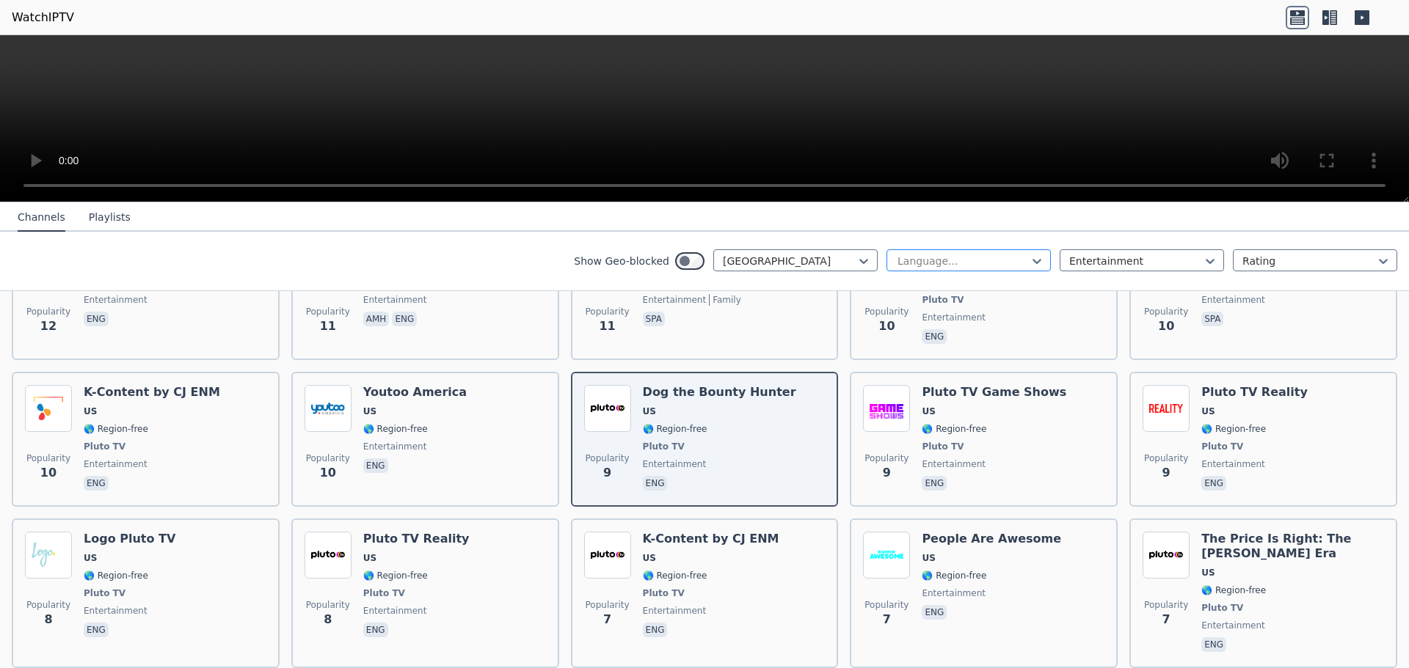
click at [980, 262] on div at bounding box center [963, 261] width 134 height 15
click at [100, 214] on button "Playlists" at bounding box center [110, 218] width 42 height 28
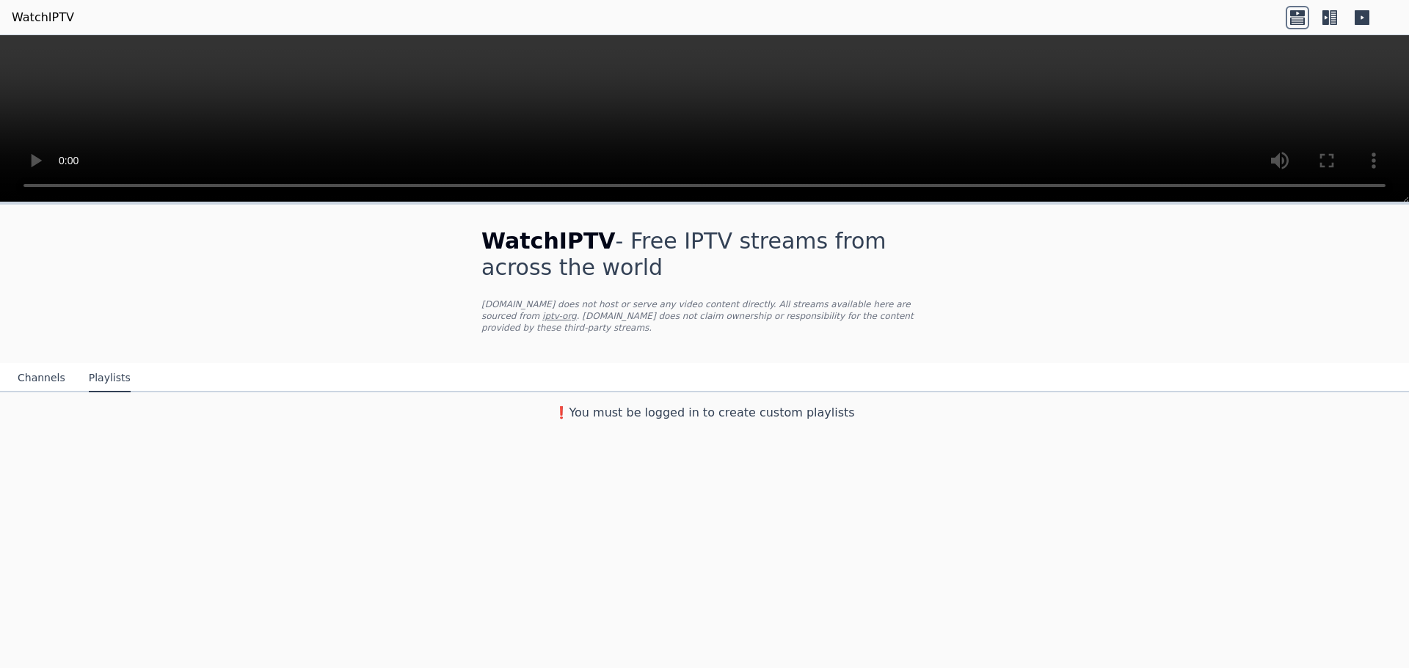
scroll to position [0, 0]
